Goal: Task Accomplishment & Management: Manage account settings

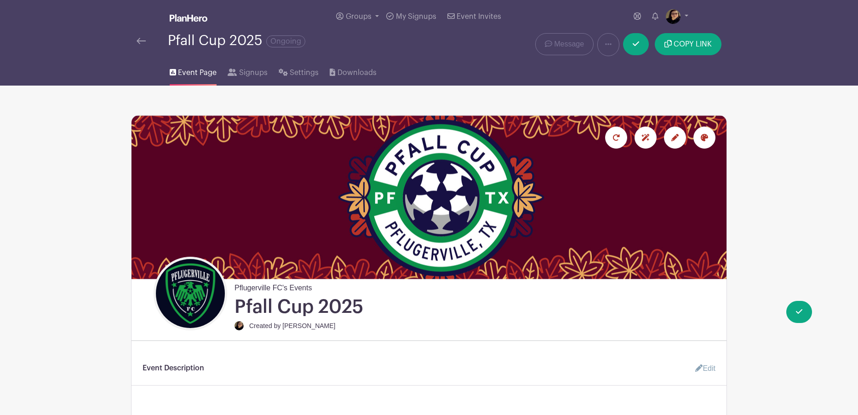
click at [137, 40] on img at bounding box center [141, 41] width 9 height 6
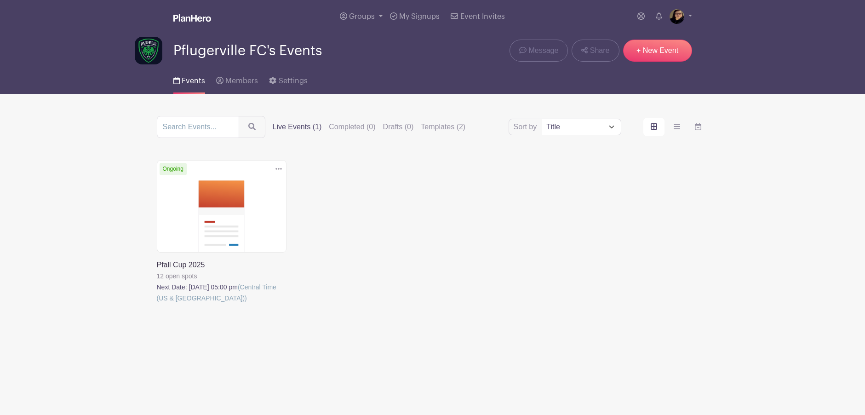
click at [279, 168] on icon at bounding box center [278, 169] width 6 height 2
click at [240, 201] on link "Delete" at bounding box center [248, 203] width 73 height 15
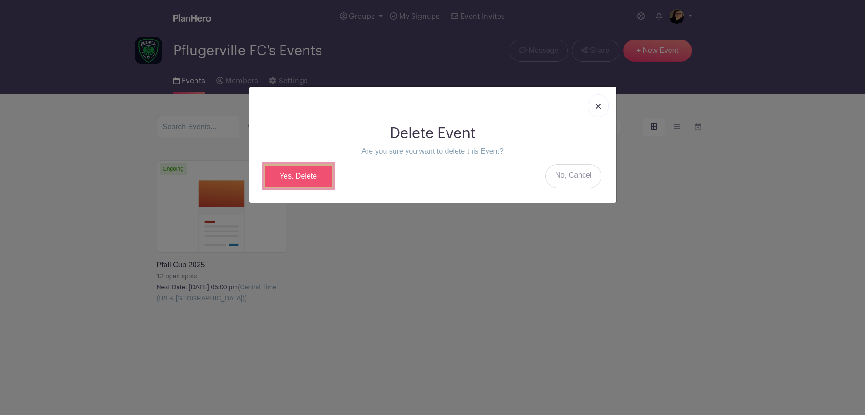
click at [294, 176] on link "Yes, Delete" at bounding box center [298, 176] width 69 height 24
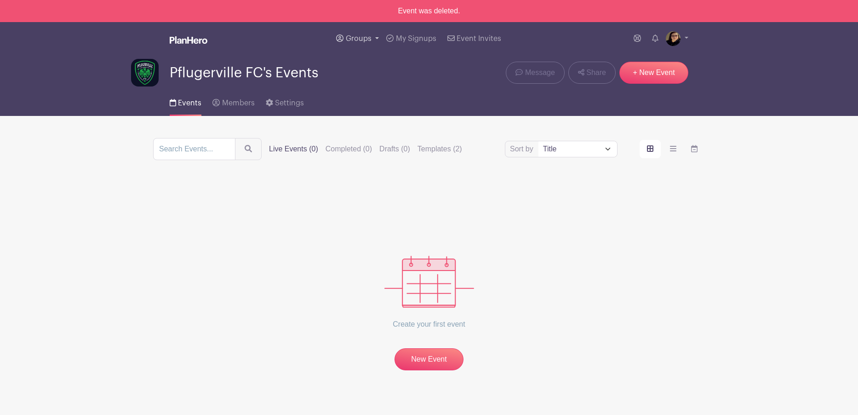
click at [355, 40] on span "Groups" at bounding box center [359, 38] width 26 height 7
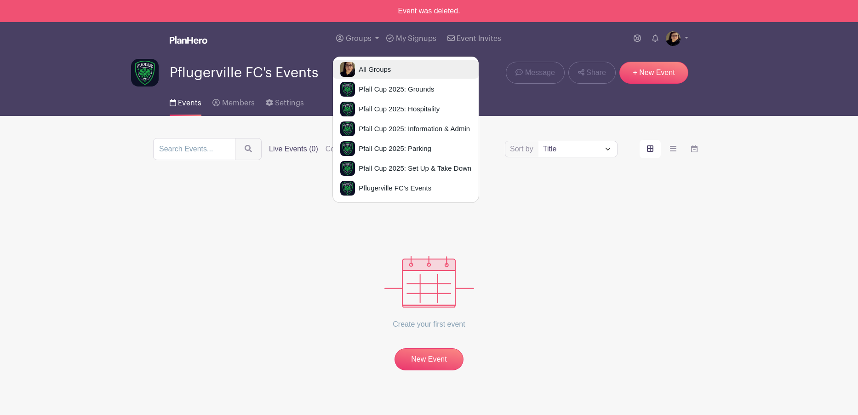
click at [367, 65] on link "All Groups" at bounding box center [406, 69] width 146 height 18
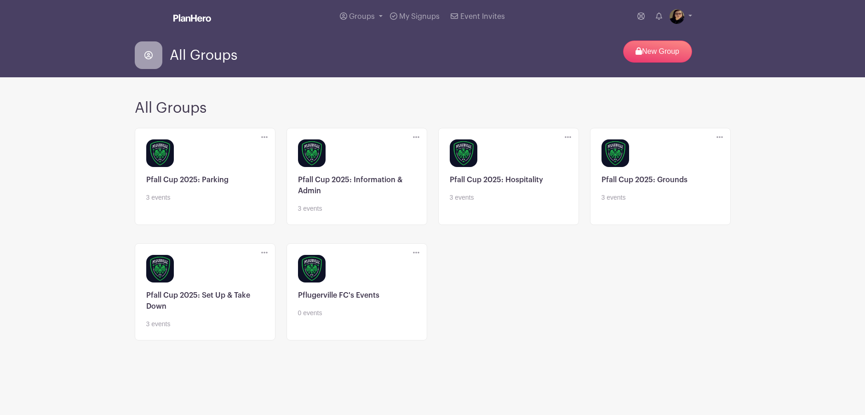
drag, startPoint x: 801, startPoint y: 357, endPoint x: 264, endPoint y: 154, distance: 574.5
click at [801, 357] on main "Groups All Groups Pfall Cup 2025: Grounds Pfall Cup 2025: Hospitality Pfall Cup…" at bounding box center [432, 206] width 865 height 412
click at [211, 329] on link at bounding box center [205, 329] width 118 height 0
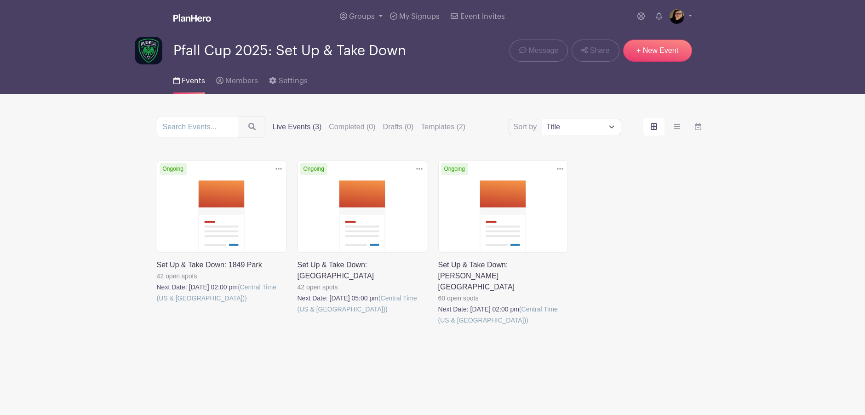
click at [813, 222] on main "Groups All Groups Pfall Cup 2025: Grounds Pfall Cup 2025: Hospitality Pfall Cup…" at bounding box center [432, 204] width 865 height 409
click at [438, 325] on link at bounding box center [438, 325] width 0 height 0
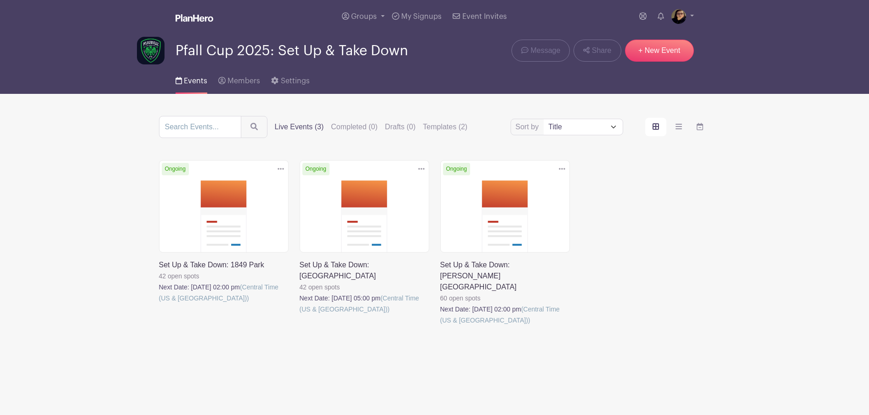
click at [440, 325] on link at bounding box center [440, 325] width 0 height 0
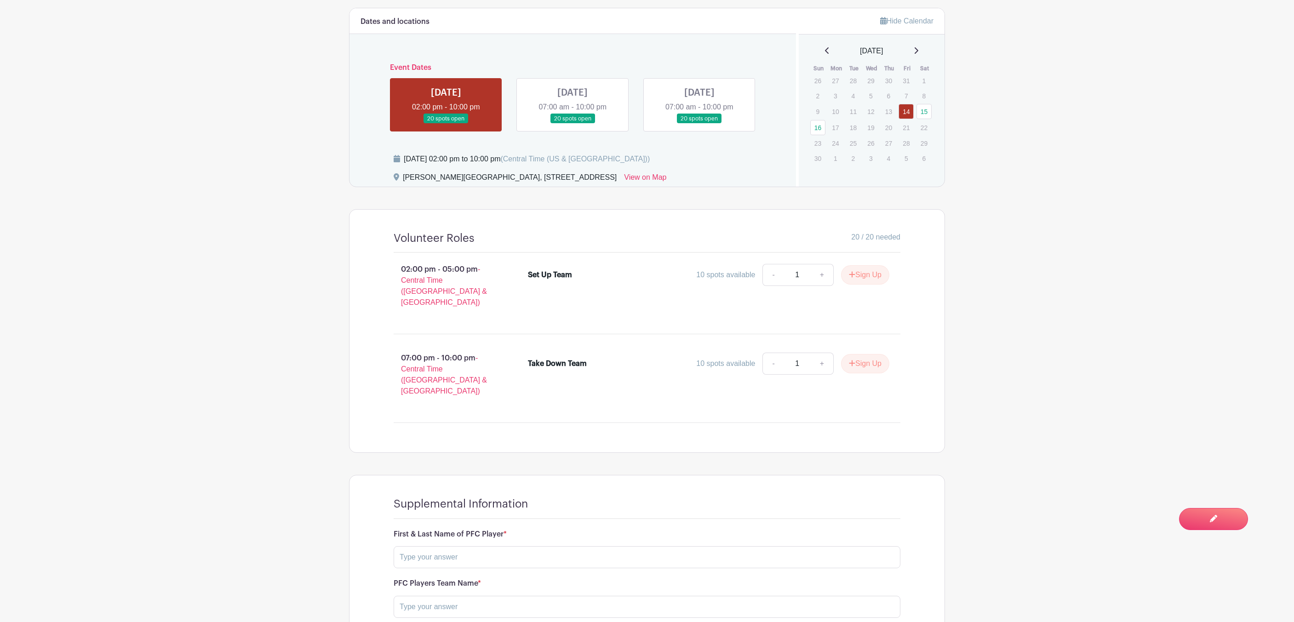
scroll to position [617, 0]
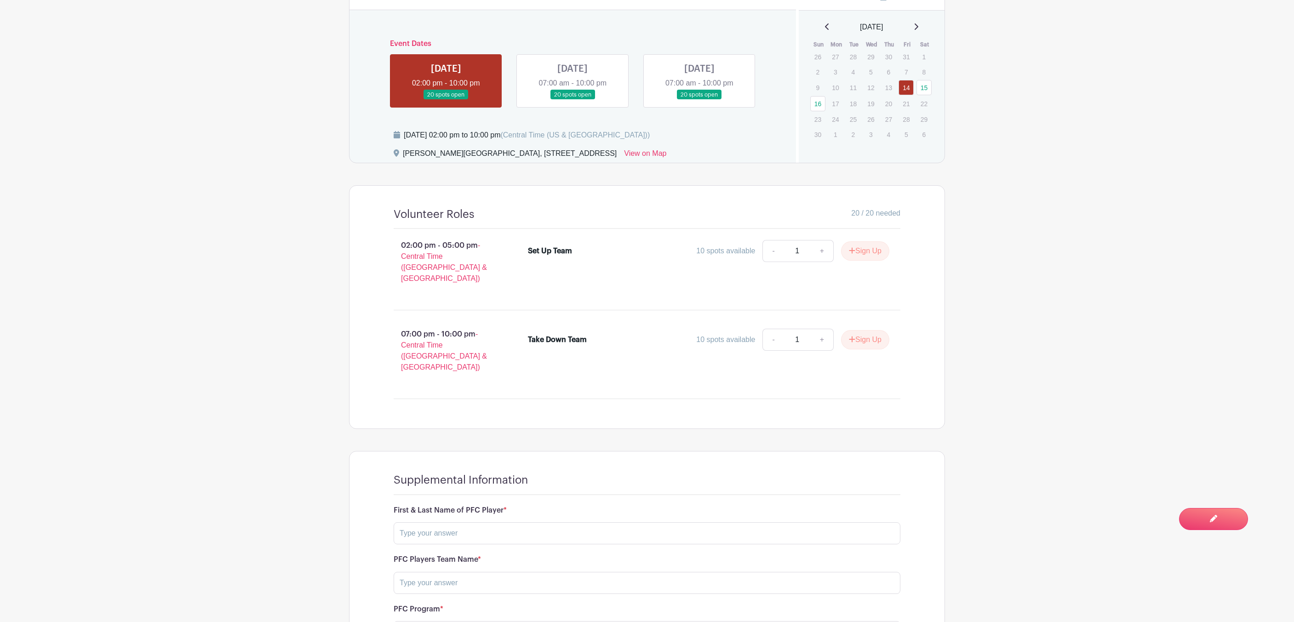
click at [857, 150] on main "Groups All Groups Pfall Cup 2025: Grounds Pfall Cup 2025: Hospitality Pfall Cup…" at bounding box center [647, 58] width 1294 height 1351
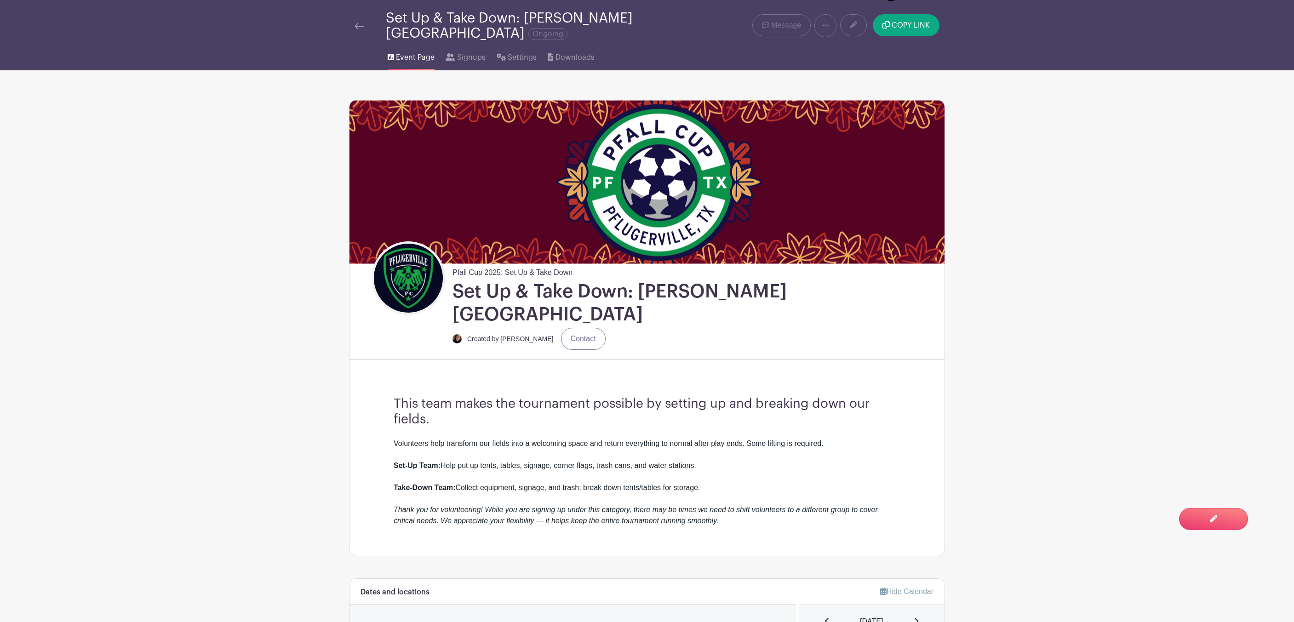
scroll to position [0, 0]
